Goal: Task Accomplishment & Management: Manage account settings

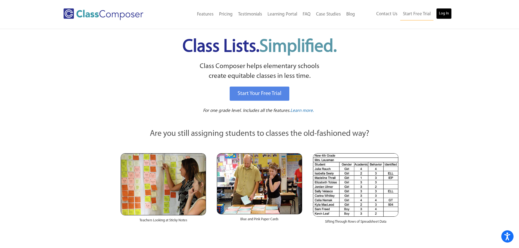
click at [442, 15] on link "Log In" at bounding box center [444, 13] width 16 height 11
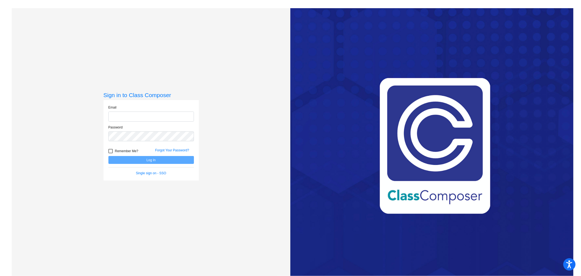
click at [147, 118] on input "email" at bounding box center [150, 116] width 85 height 10
type input "denise.wagner@jeffco.k12.co.us"
click at [108, 156] on button "Log In" at bounding box center [150, 160] width 85 height 8
